Goal: Find specific page/section: Find specific page/section

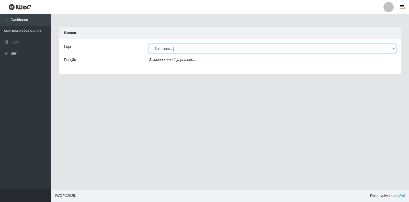
click at [166, 51] on select "[Selecione...] Extrabom - Loja 18 Goiabeiras" at bounding box center [272, 48] width 247 height 9
select select "501"
click at [149, 44] on select "[Selecione...] Extrabom - Loja 18 Goiabeiras" at bounding box center [272, 48] width 247 height 9
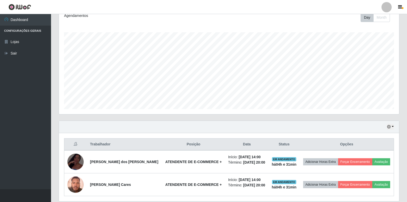
scroll to position [92, 0]
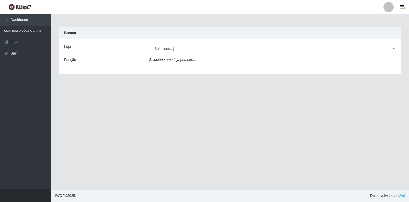
drag, startPoint x: 219, startPoint y: 49, endPoint x: 187, endPoint y: 62, distance: 35.2
click at [187, 62] on icon "Selecione uma loja primeiro..." at bounding box center [172, 59] width 47 height 4
